Goal: Information Seeking & Learning: Find specific fact

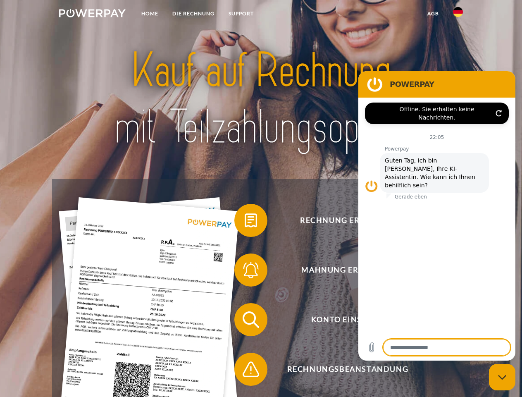
click at [92, 14] on img at bounding box center [92, 13] width 66 height 8
click at [458, 14] on img at bounding box center [458, 12] width 10 height 10
click at [432, 14] on link "agb" at bounding box center [433, 13] width 26 height 15
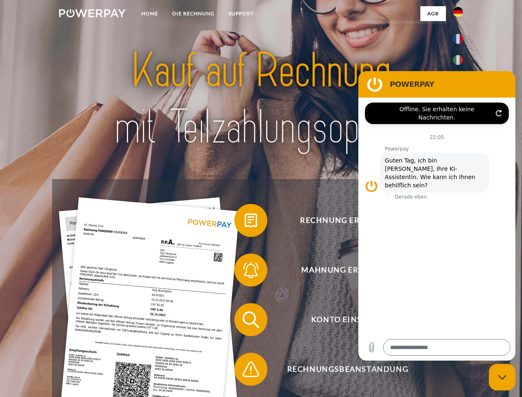
click at [245, 222] on span at bounding box center [238, 219] width 41 height 41
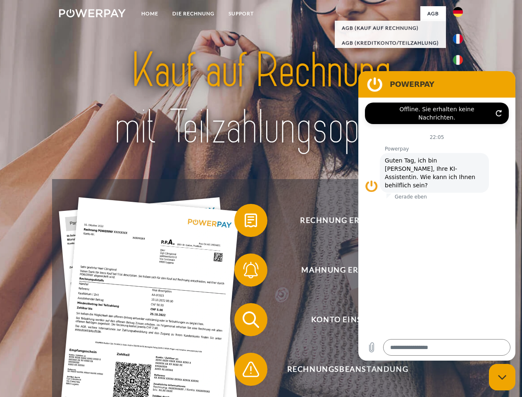
click at [245, 271] on div "Rechnung erhalten? Mahnung erhalten? Konto einsehen" at bounding box center [260, 344] width 417 height 330
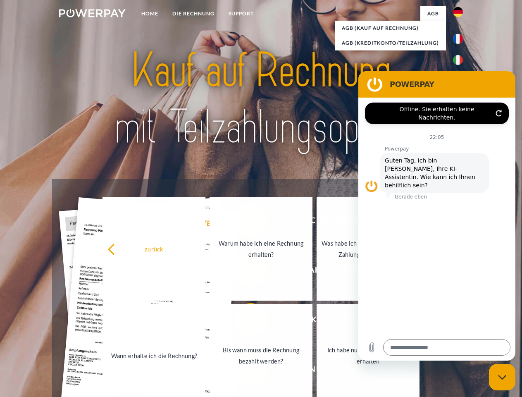
click at [245, 321] on link "Bis wann muss die Rechnung bezahlt werden?" at bounding box center [260, 355] width 103 height 103
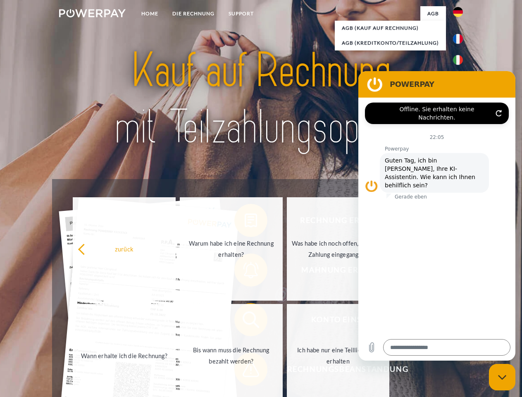
click at [245, 370] on span at bounding box center [238, 368] width 41 height 41
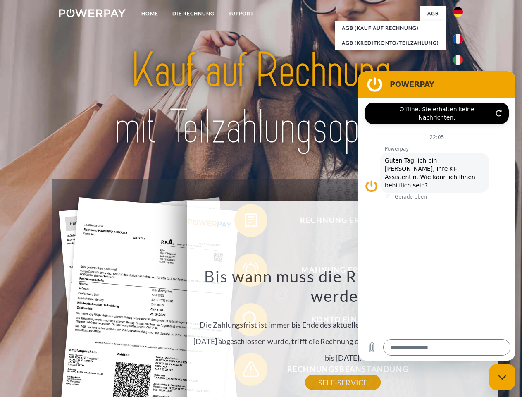
click at [502, 377] on icon "Messaging-Fenster schließen" at bounding box center [502, 376] width 9 height 5
type textarea "*"
